Goal: Information Seeking & Learning: Learn about a topic

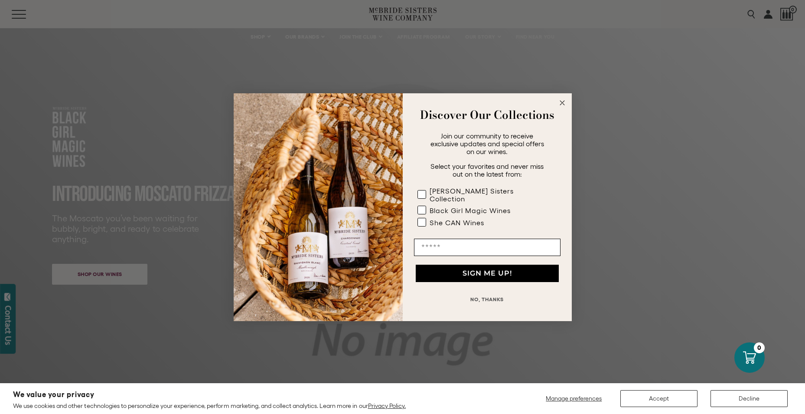
click at [560, 105] on circle "Close dialog" at bounding box center [562, 103] width 10 height 10
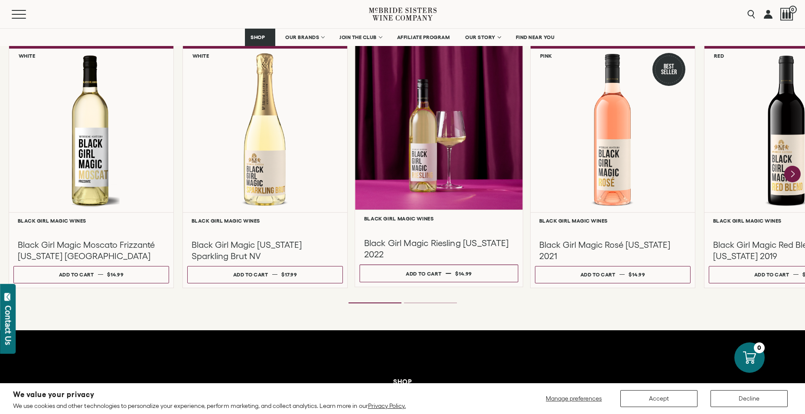
scroll to position [694, 0]
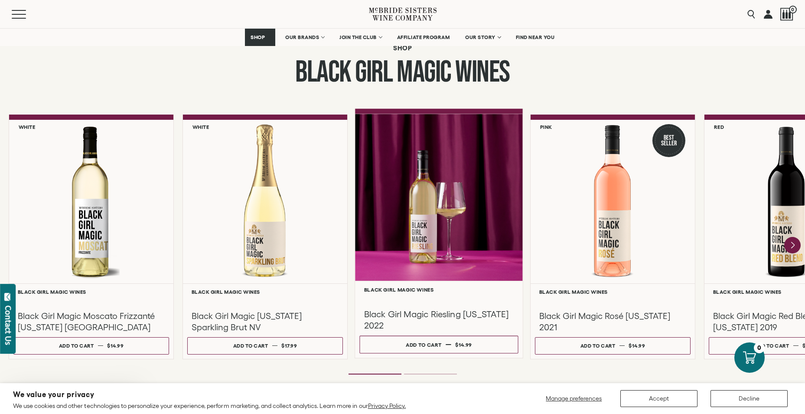
click at [438, 276] on div at bounding box center [439, 197] width 168 height 167
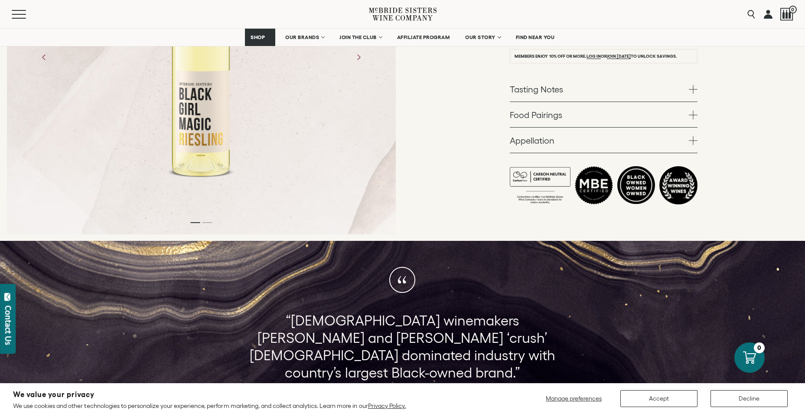
scroll to position [217, 0]
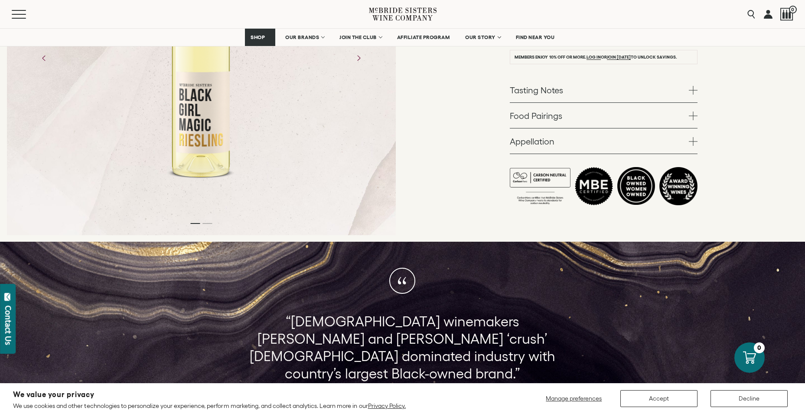
click at [606, 96] on link "Tasting Notes" at bounding box center [604, 89] width 188 height 25
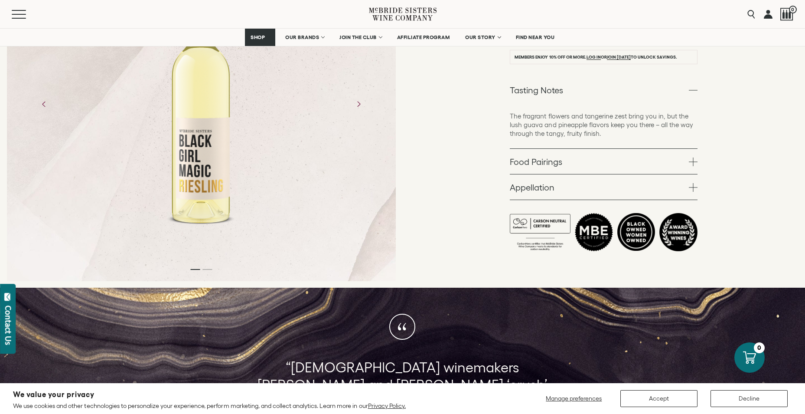
click at [606, 96] on link "Tasting Notes" at bounding box center [604, 89] width 188 height 25
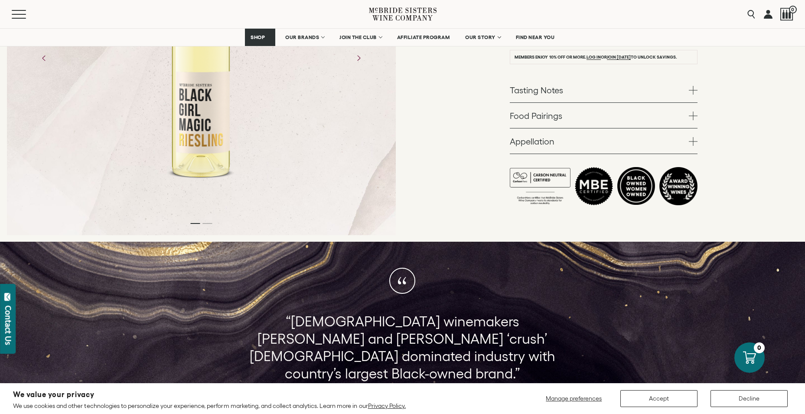
click at [599, 120] on link "Food Pairings" at bounding box center [604, 115] width 188 height 25
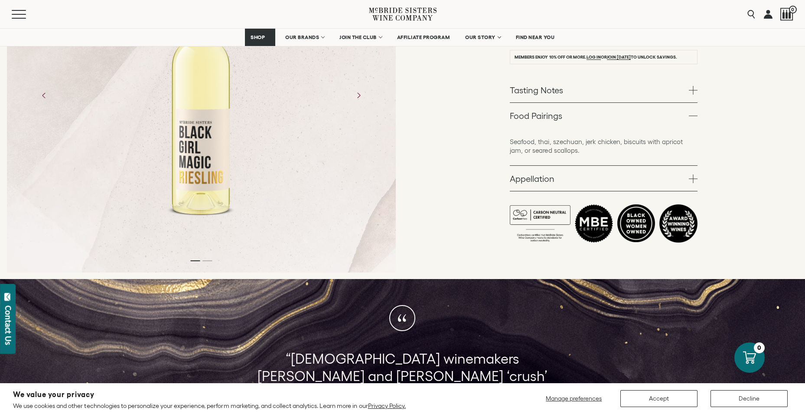
click at [599, 120] on link "Food Pairings" at bounding box center [604, 115] width 188 height 25
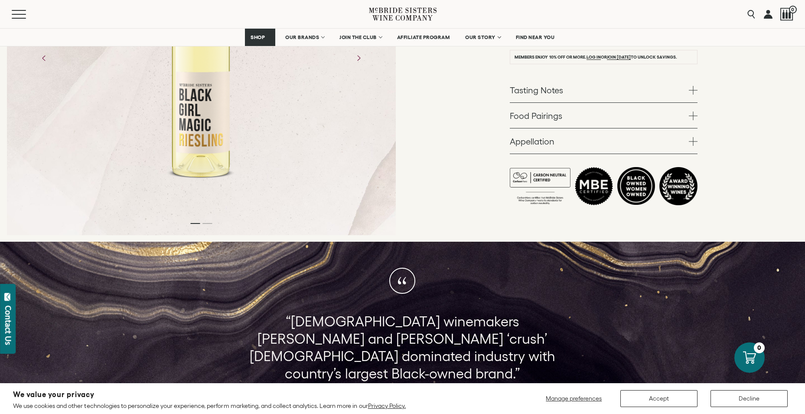
click at [595, 146] on link "Appellation" at bounding box center [604, 140] width 188 height 25
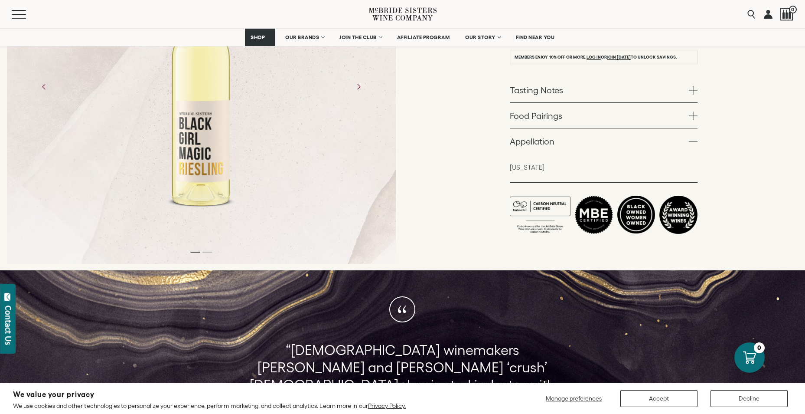
click at [595, 146] on link "Appellation" at bounding box center [604, 140] width 188 height 25
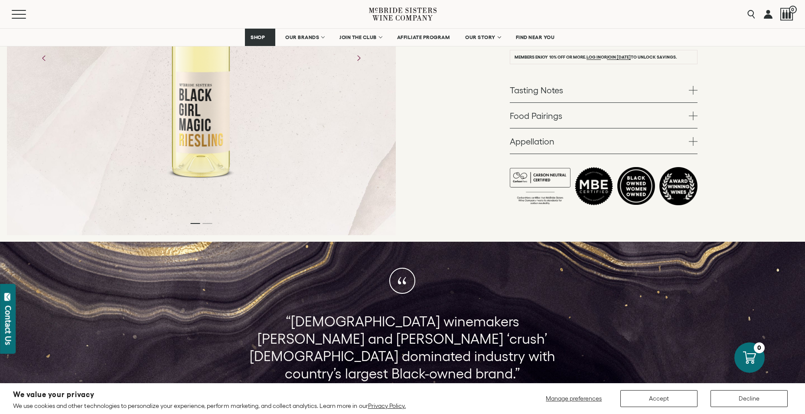
scroll to position [0, 0]
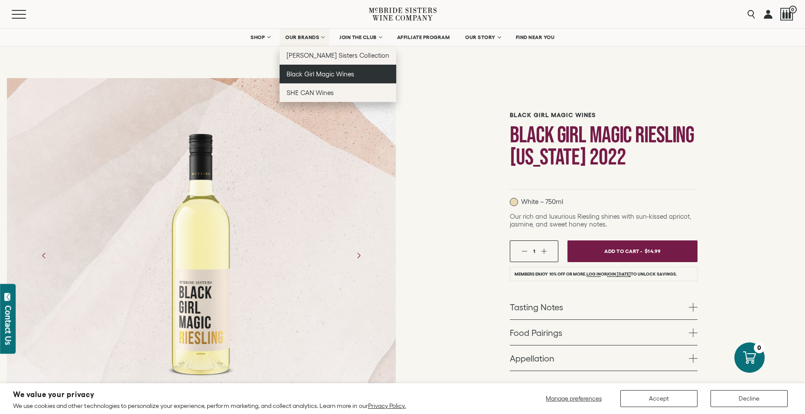
click at [311, 72] on span "Black Girl Magic Wines" at bounding box center [321, 73] width 68 height 7
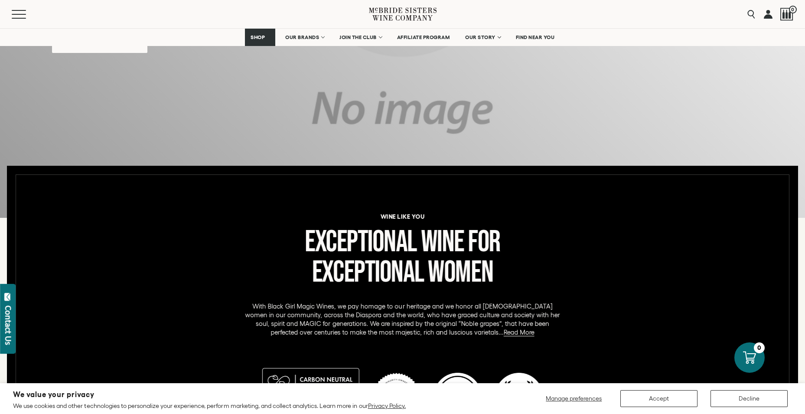
scroll to position [347, 0]
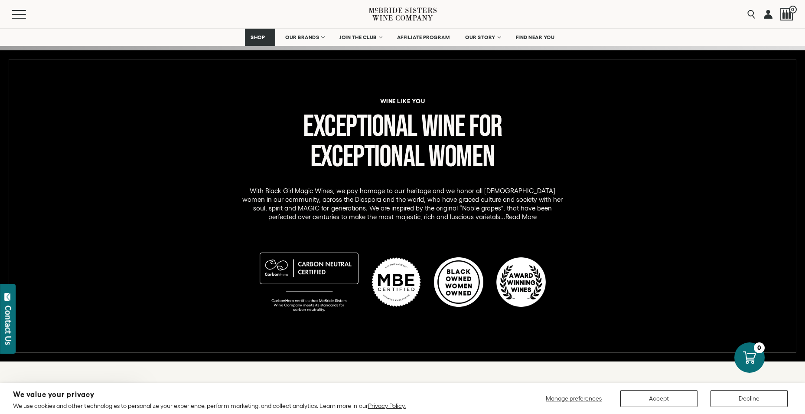
click at [505, 215] on link "Read More" at bounding box center [520, 217] width 31 height 8
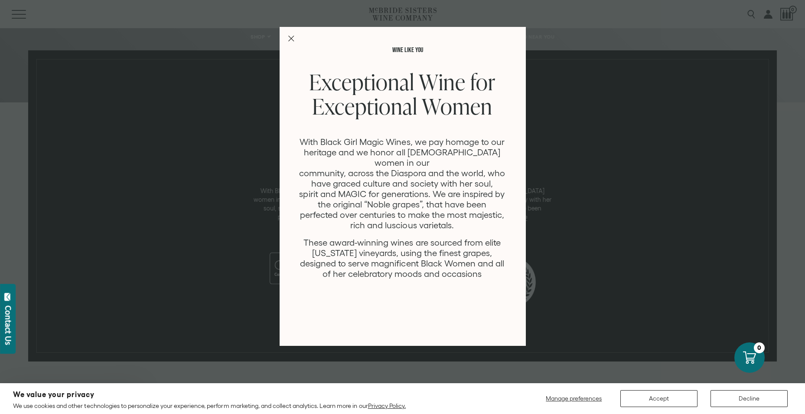
click at [648, 189] on div "WINE LIKE YOU Exceptional Wine for Exceptional Women With Black Girl Magic Wine…" at bounding box center [402, 207] width 805 height 414
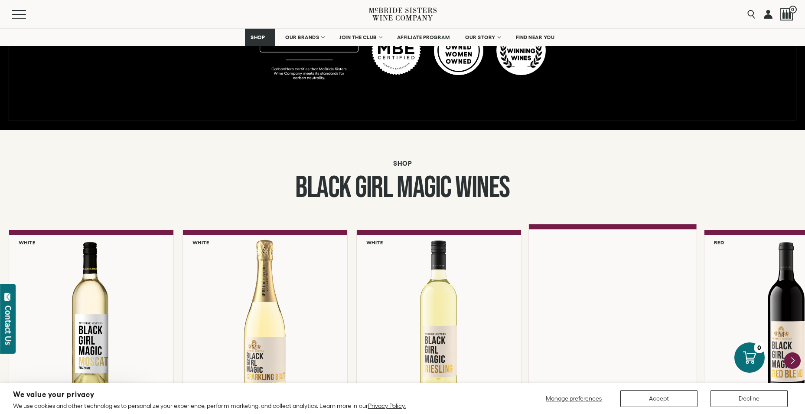
scroll to position [694, 0]
